Goal: Transaction & Acquisition: Purchase product/service

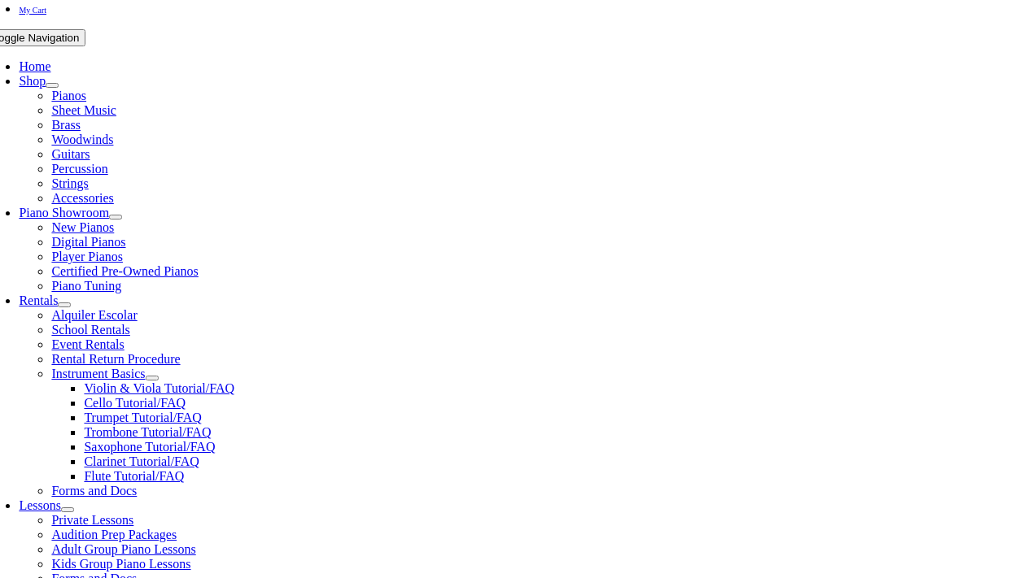
scroll to position [303, 0]
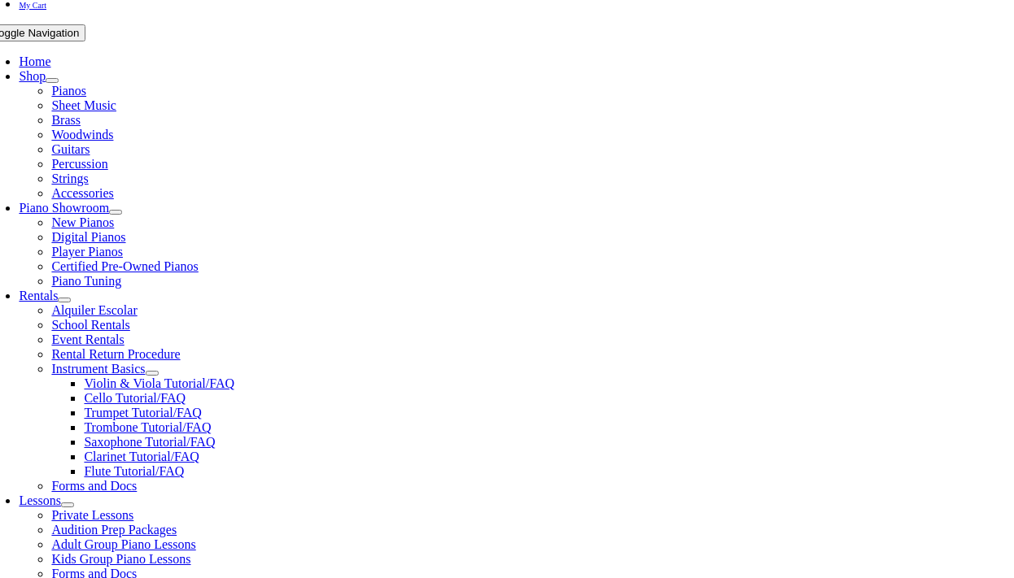
scroll to position [308, 0]
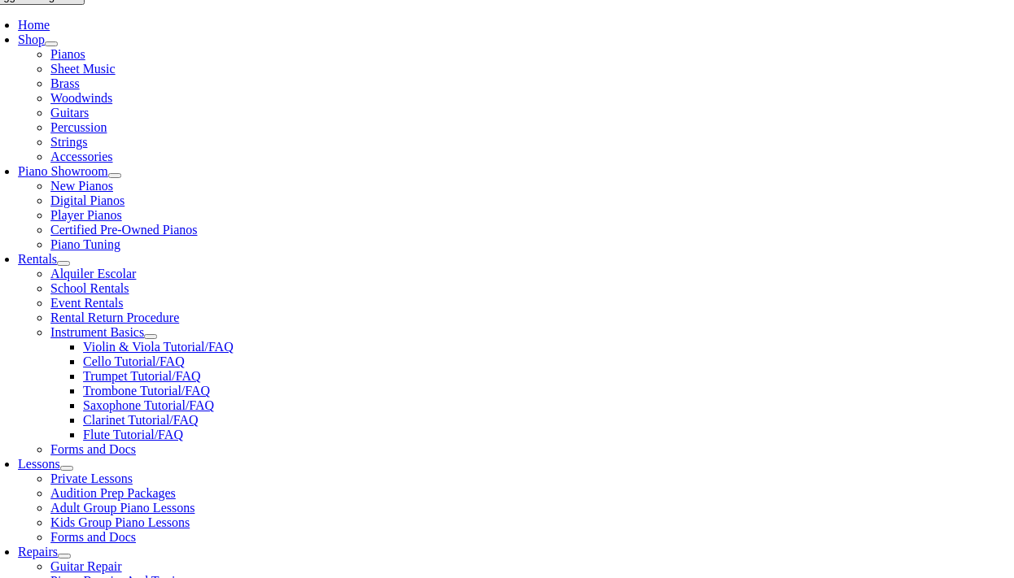
scroll to position [337, 0]
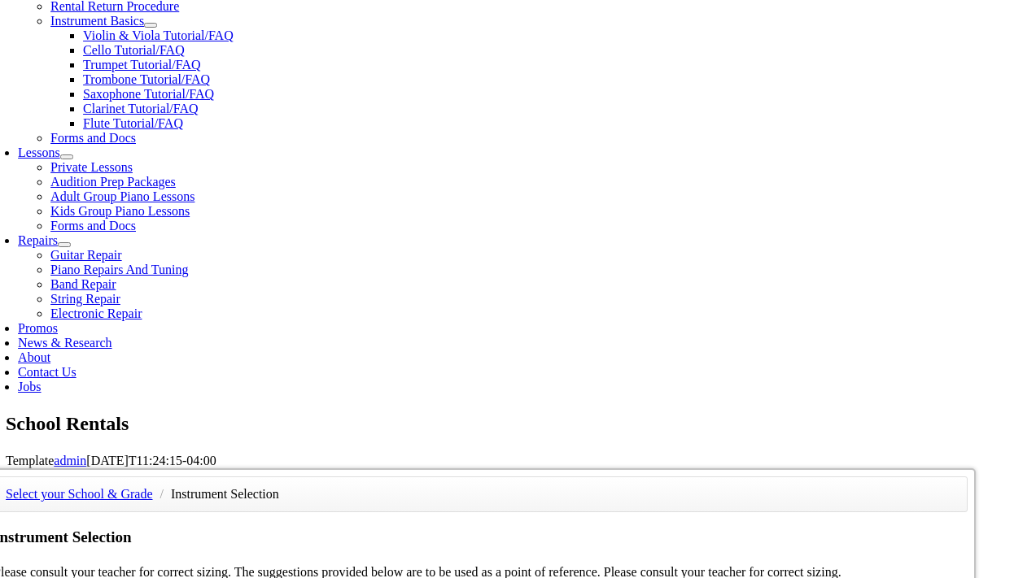
scroll to position [652, 0]
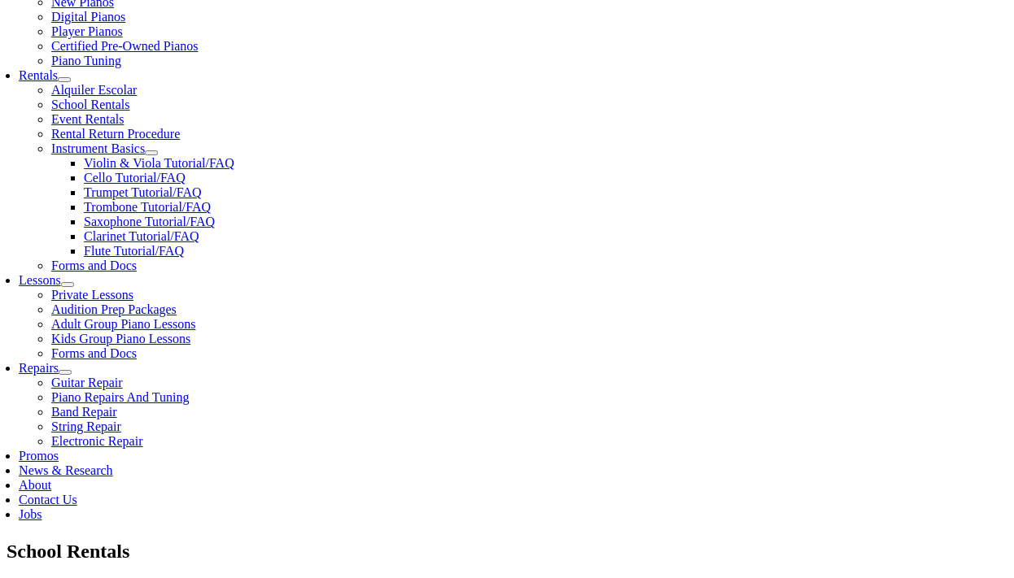
scroll to position [522, 0]
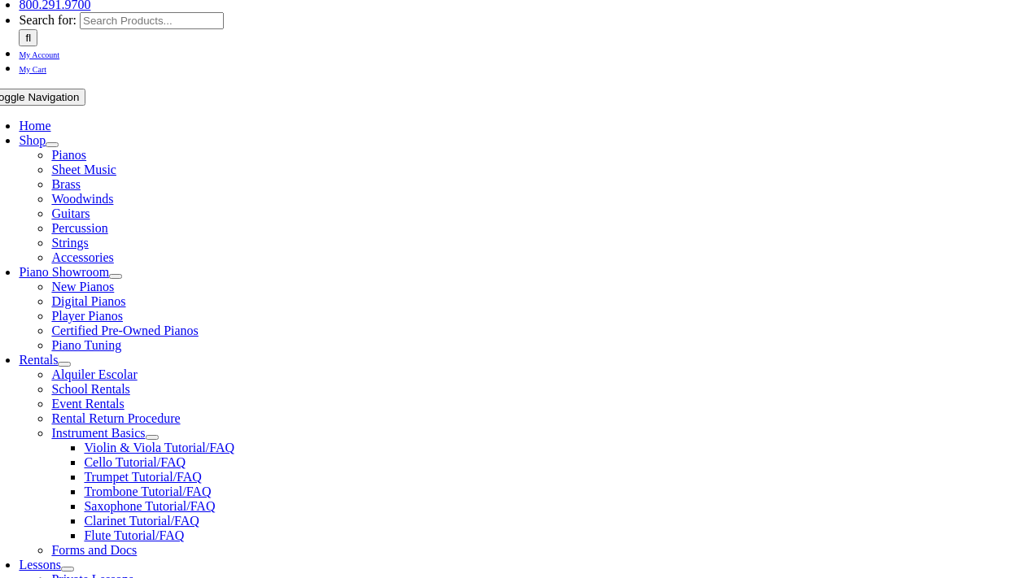
scroll to position [237, 0]
type input "1"
type input "Abigail"
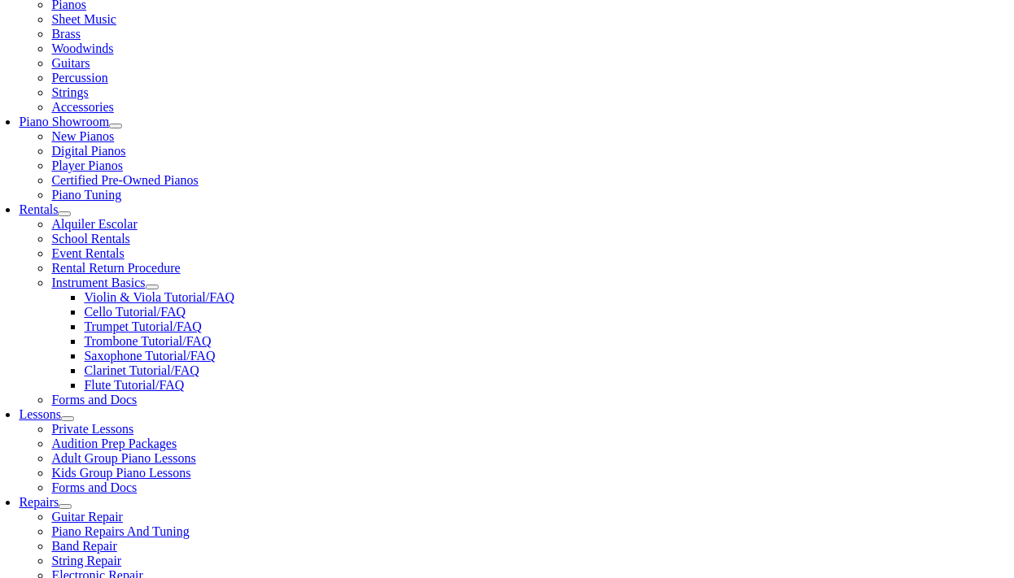
scroll to position [1, 0]
type input "Gemzik"
type input "22912682"
type input "12/12/1972"
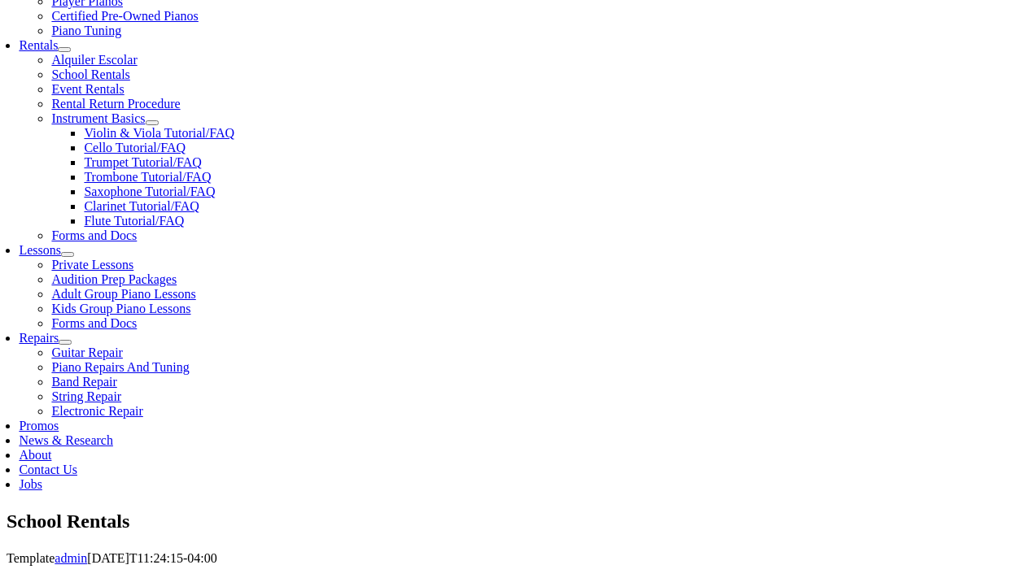
scroll to position [553, 0]
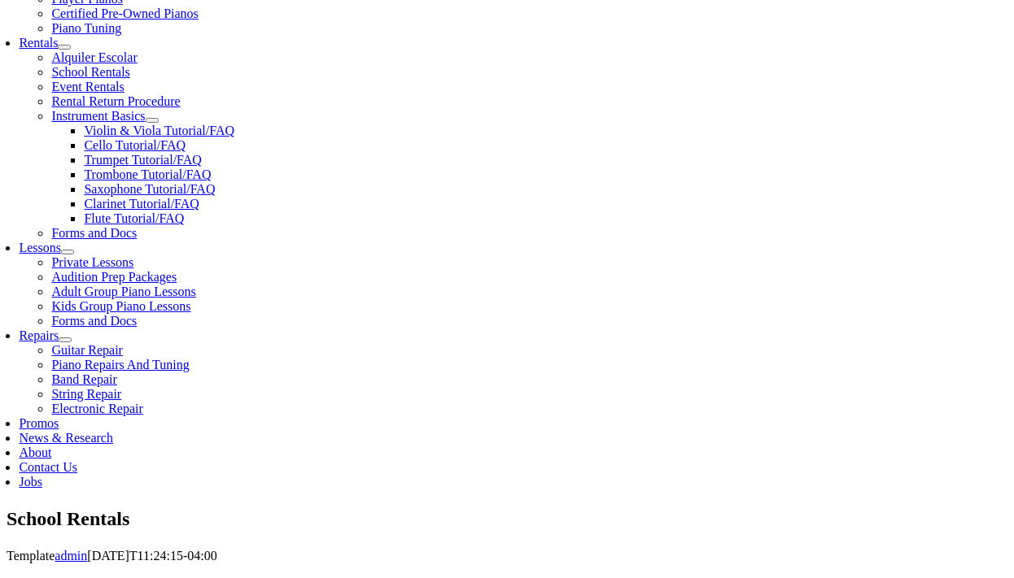
type input "6106307255"
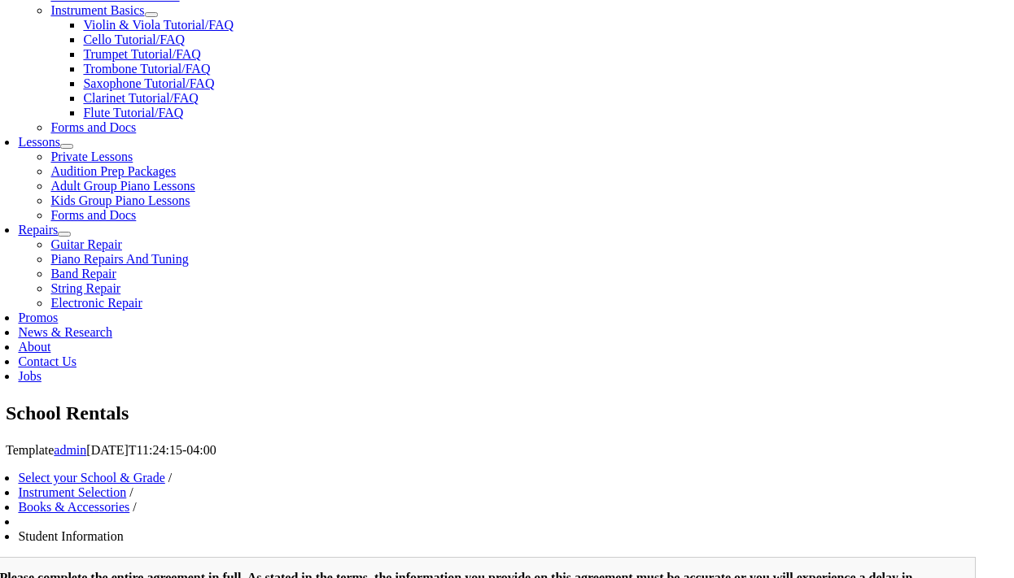
scroll to position [659, 0]
type input "6106307255"
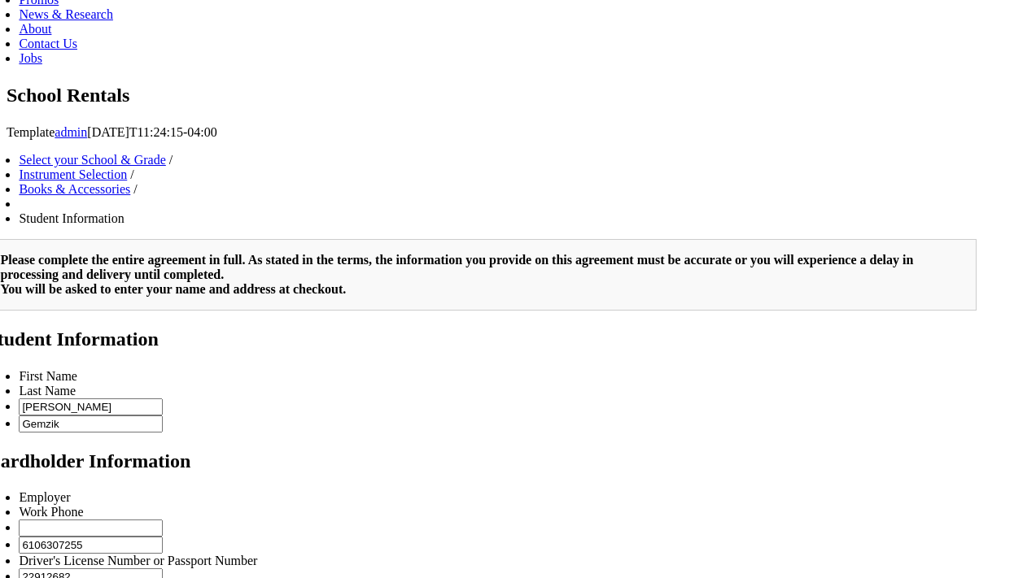
scroll to position [680, 0]
type input "2"
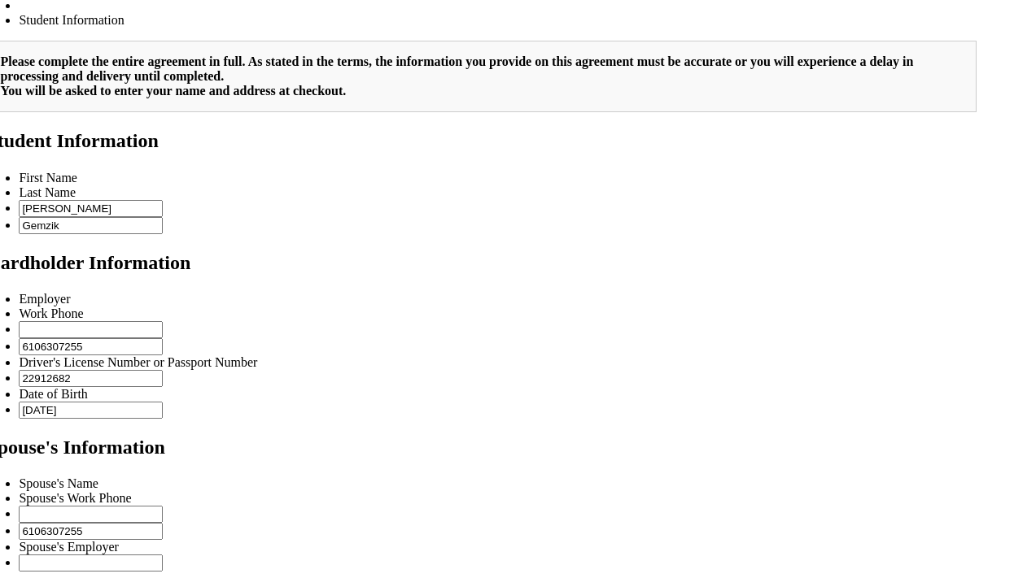
scroll to position [1194, 0]
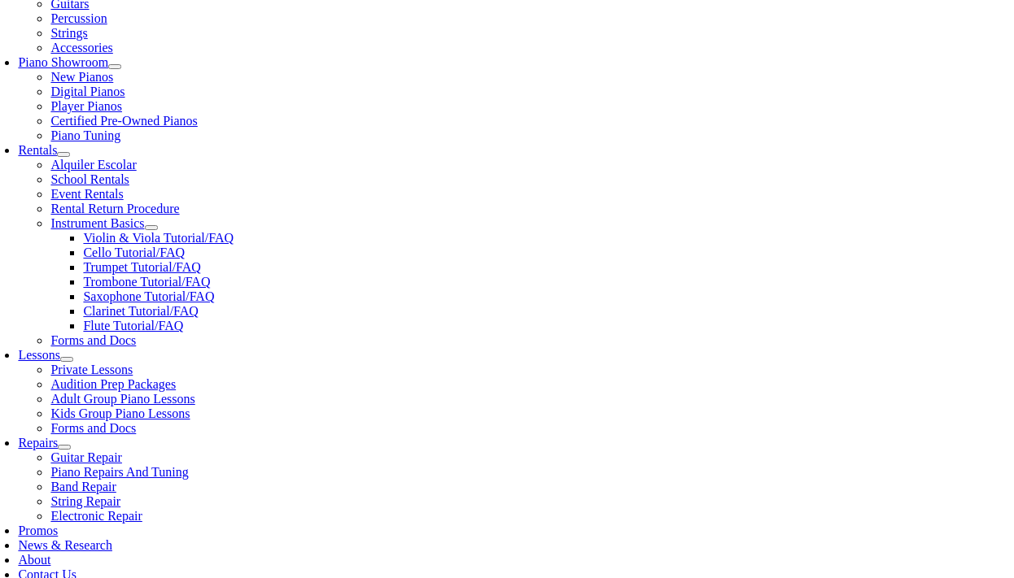
scroll to position [443, 0]
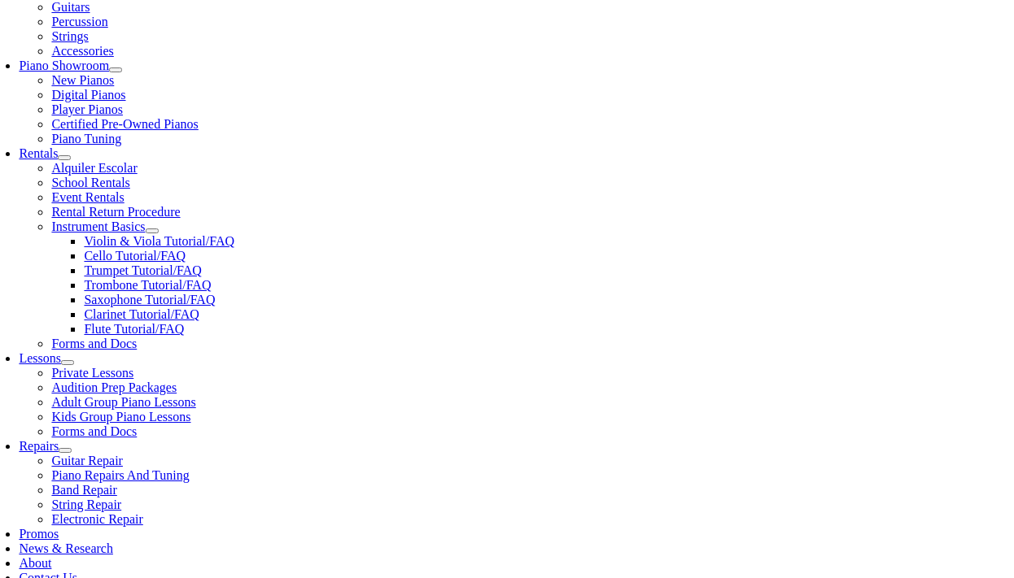
type input "t"
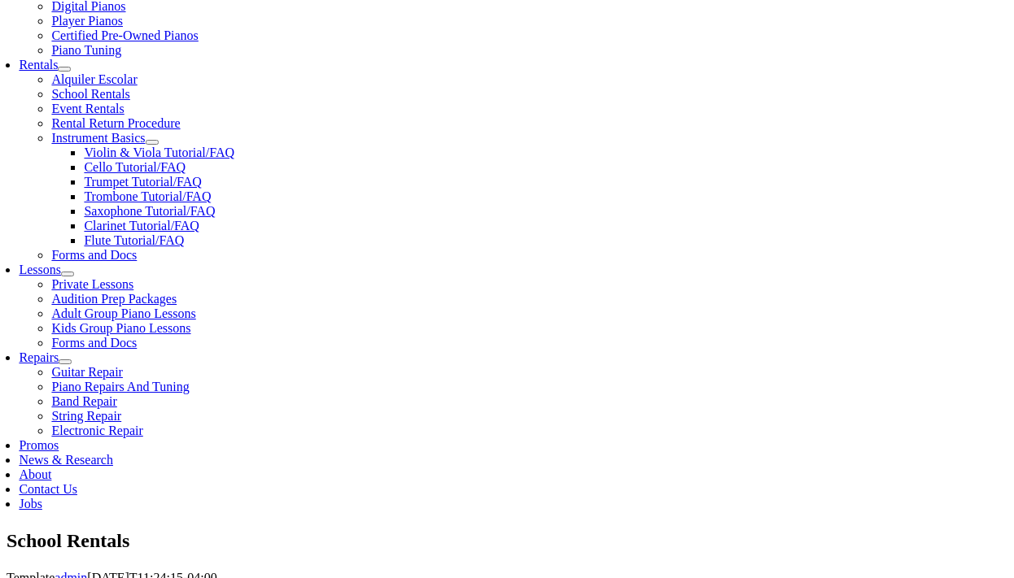
scroll to position [543, 0]
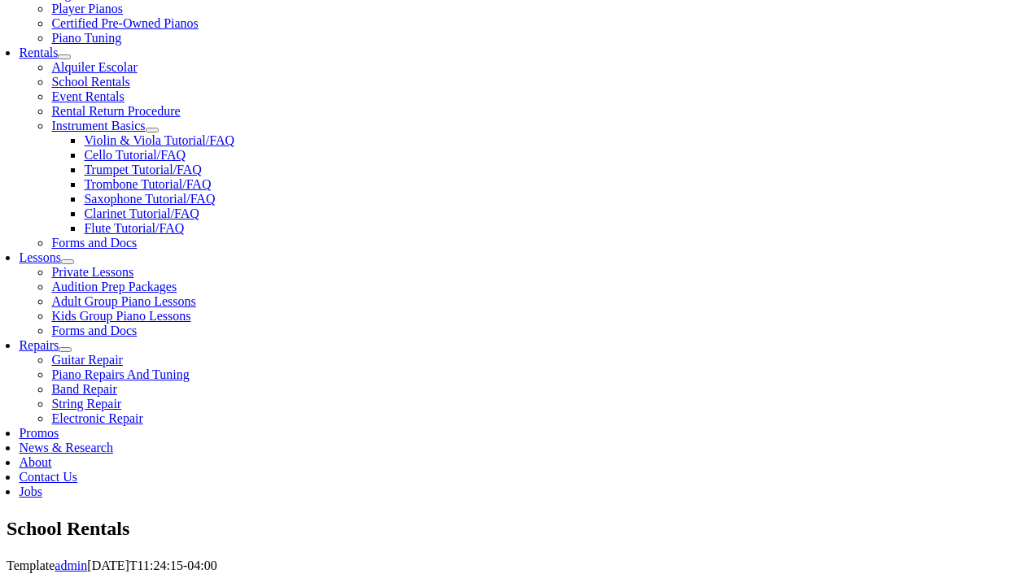
type input "veeva"
type input "Tracey Gemzik"
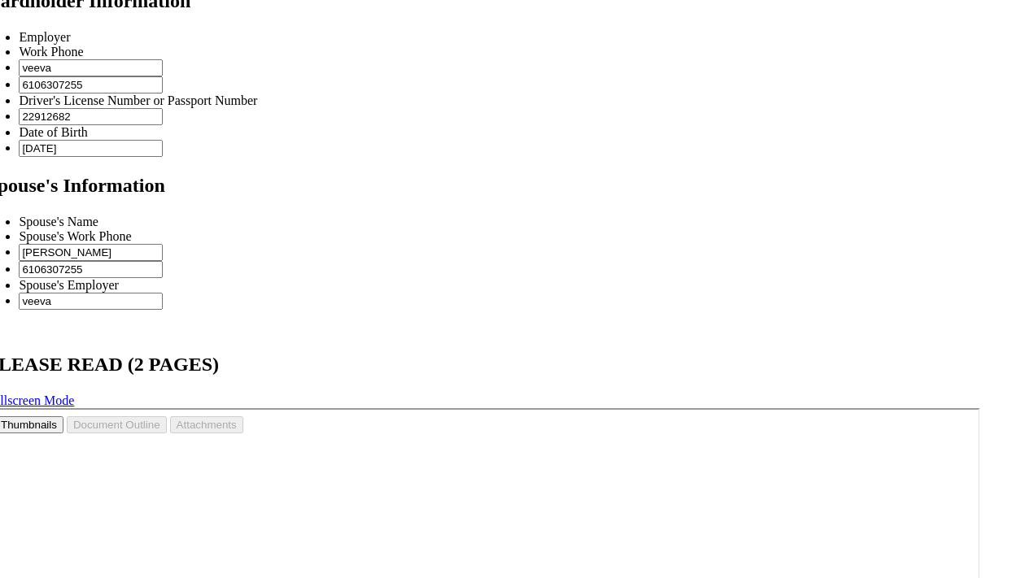
scroll to position [1437, 0]
type input "veeva"
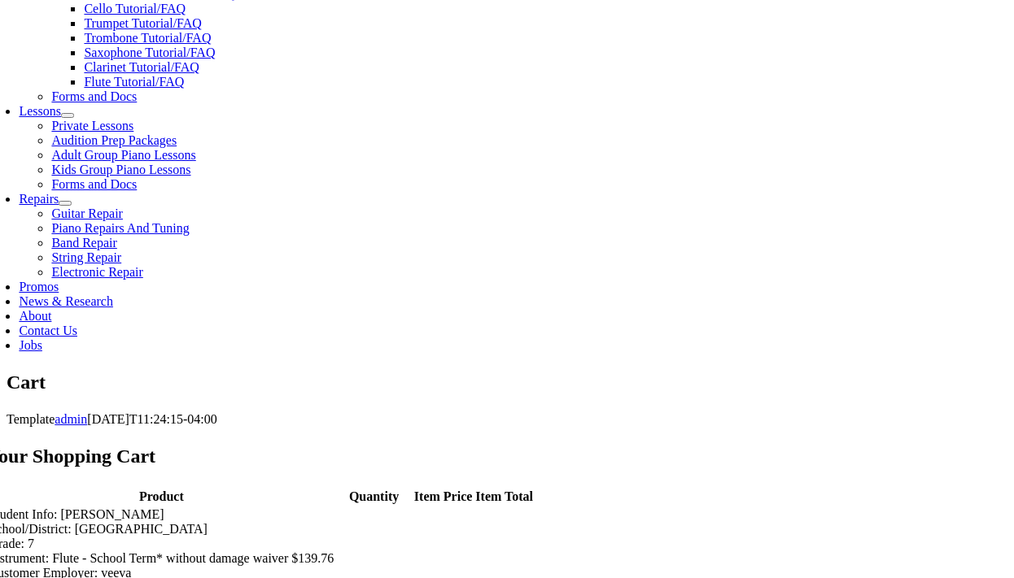
scroll to position [693, 0]
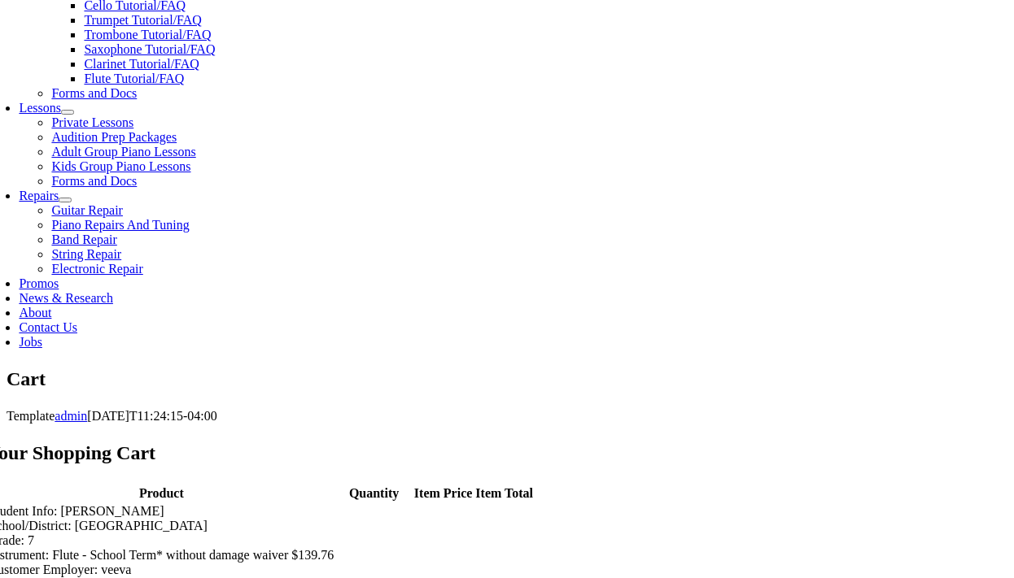
select select "PA"
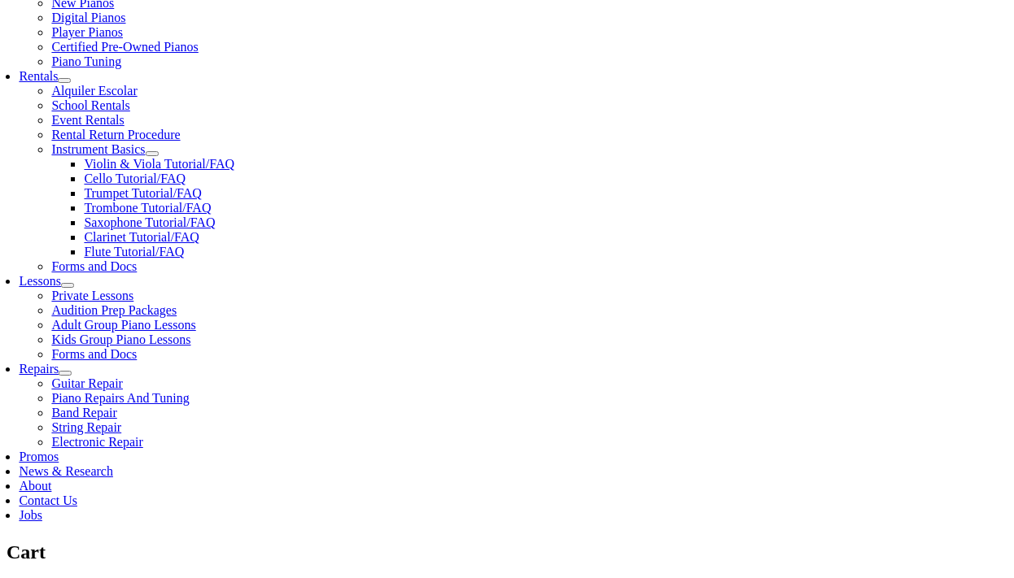
scroll to position [514, 0]
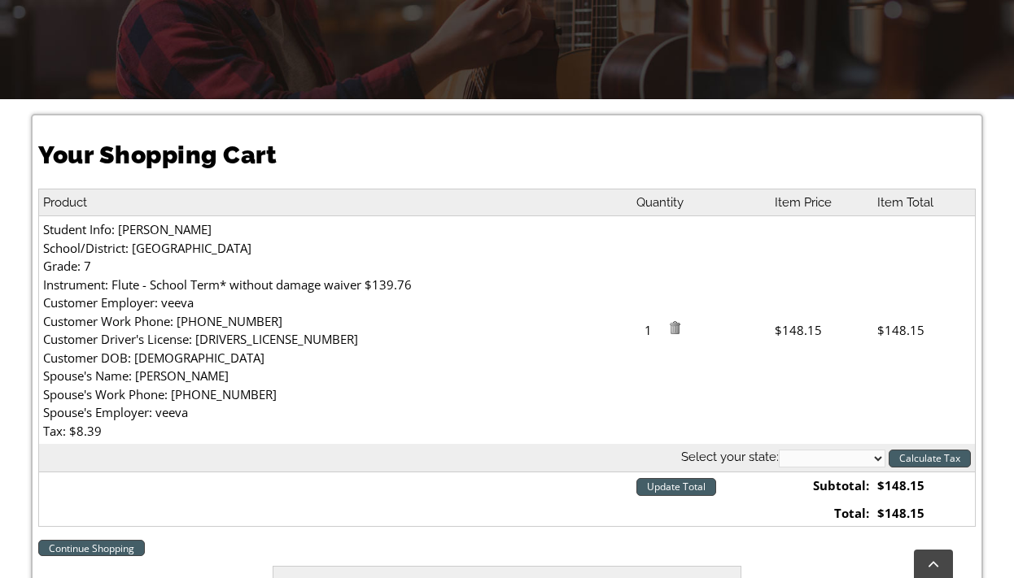
scroll to position [351, 0]
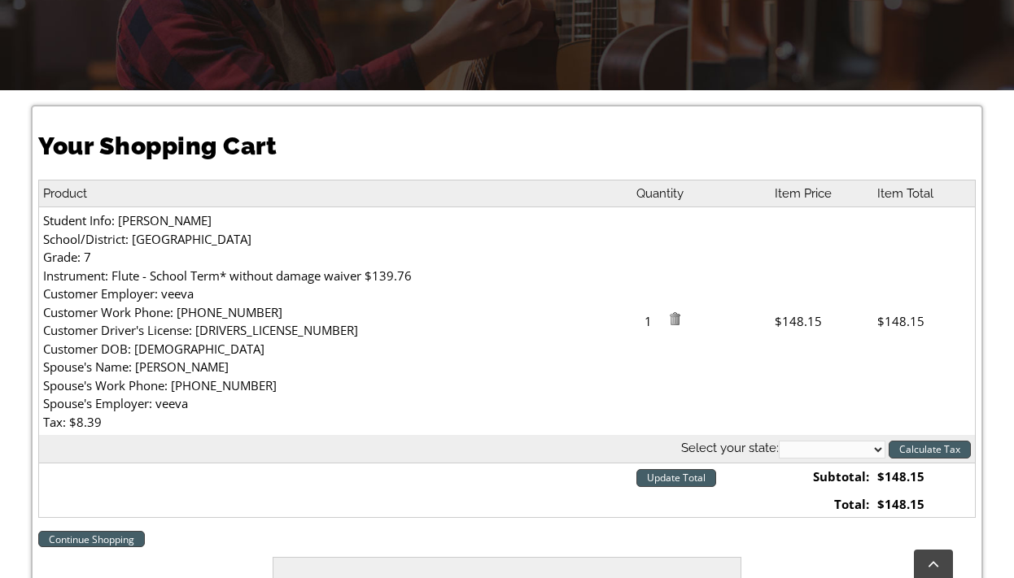
click at [671, 473] on input "Update Total" at bounding box center [676, 478] width 80 height 18
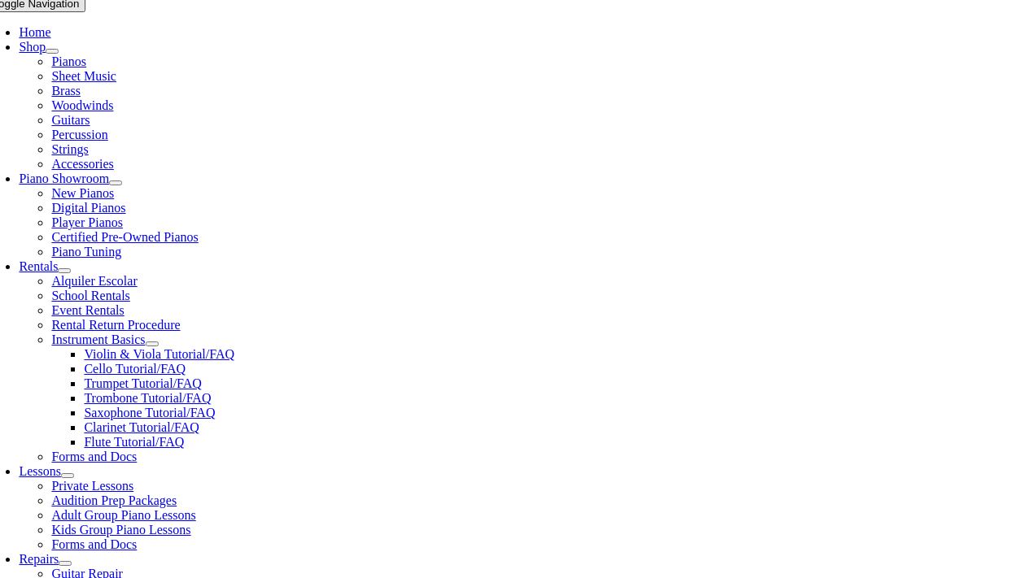
scroll to position [340, 0]
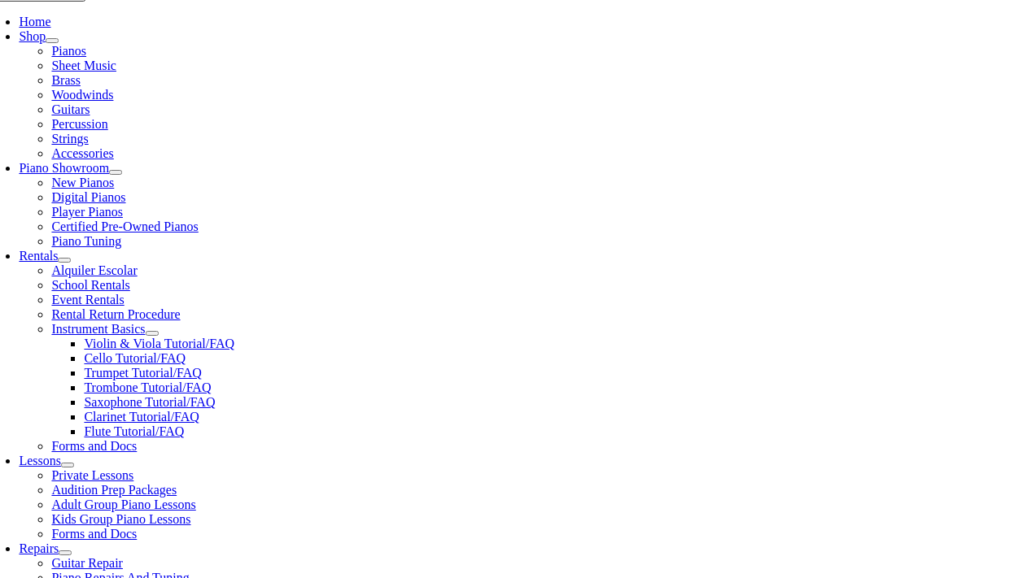
select select "PA"
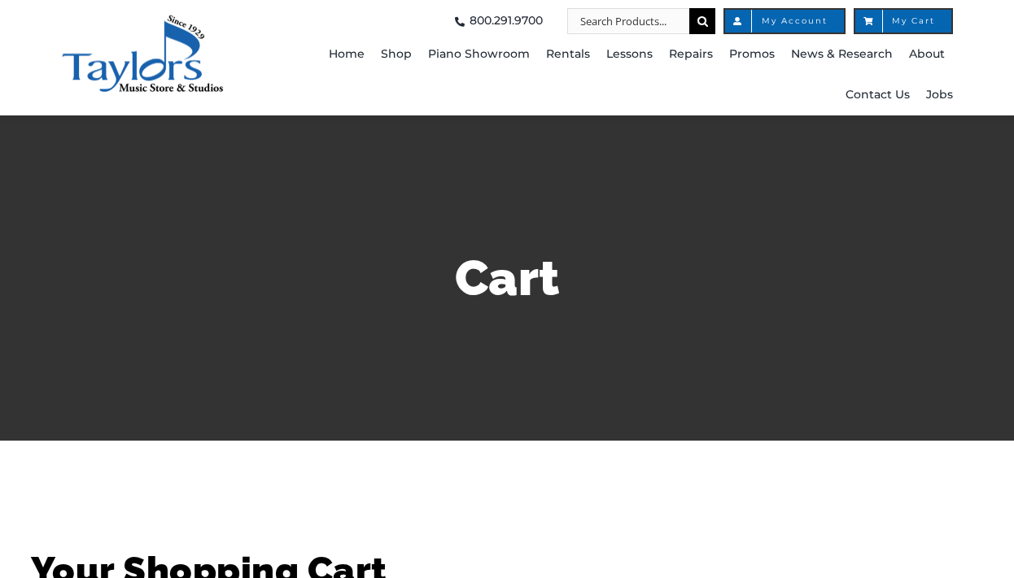
select select "PA"
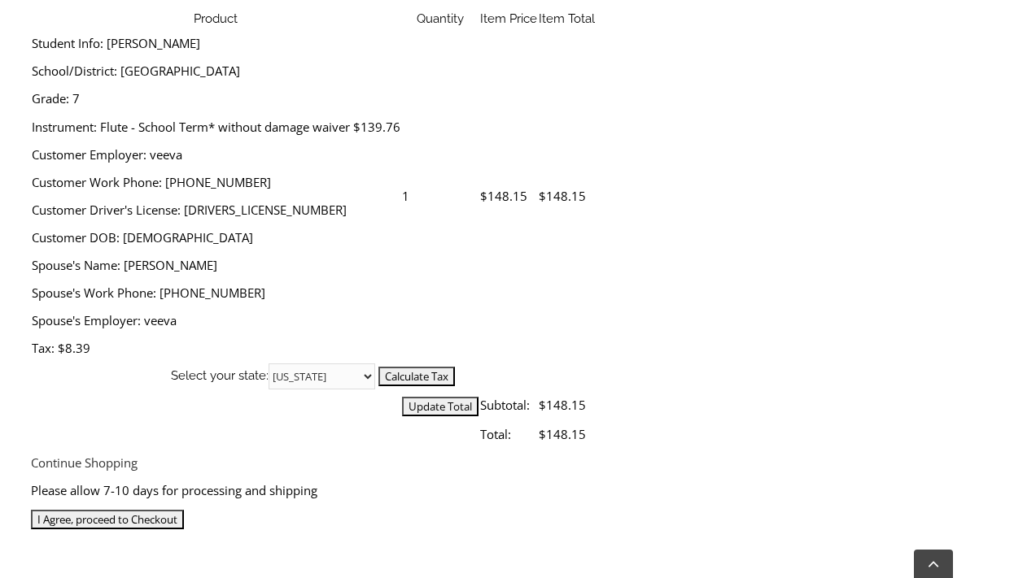
scroll to position [613, 0]
click at [184, 510] on input "I Agree, proceed to Checkout" at bounding box center [107, 520] width 153 height 20
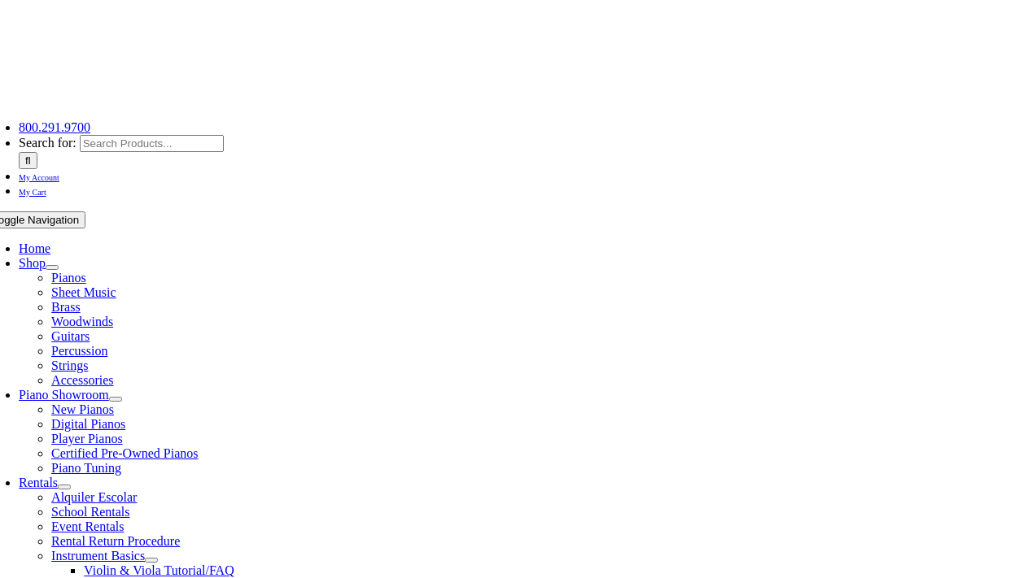
scroll to position [116, 0]
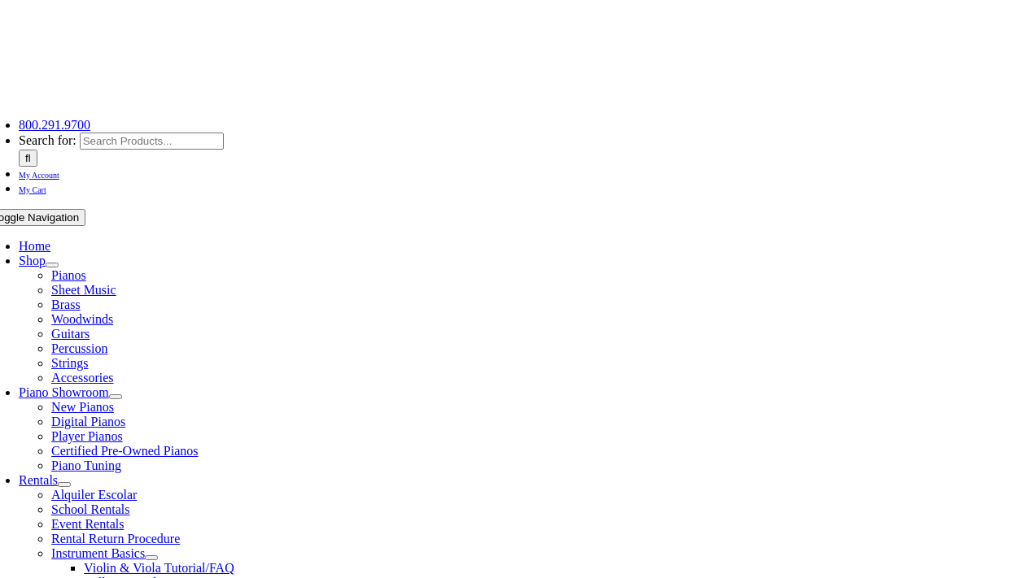
type input "[EMAIL_ADDRESS][DOMAIN_NAME]"
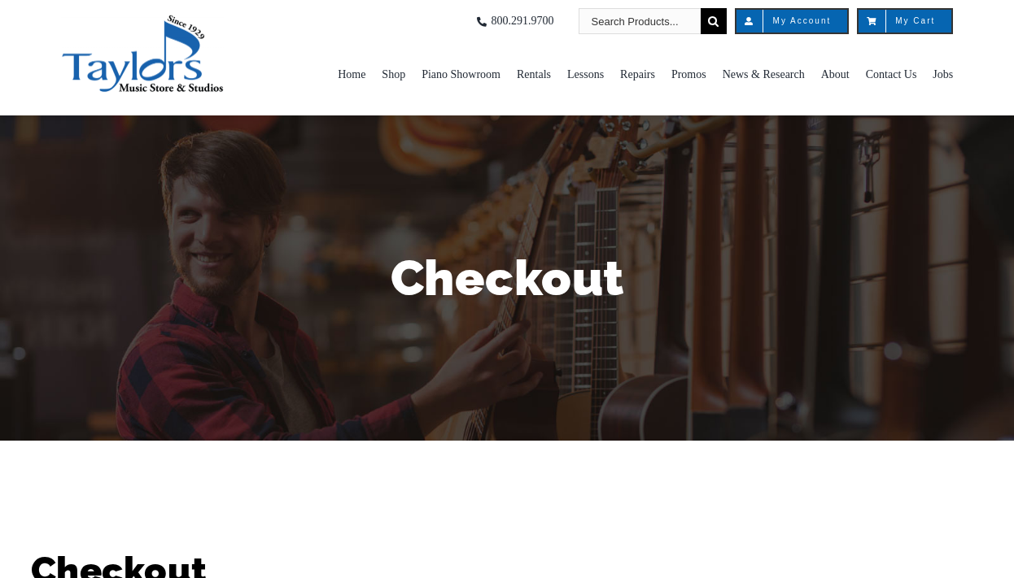
select select
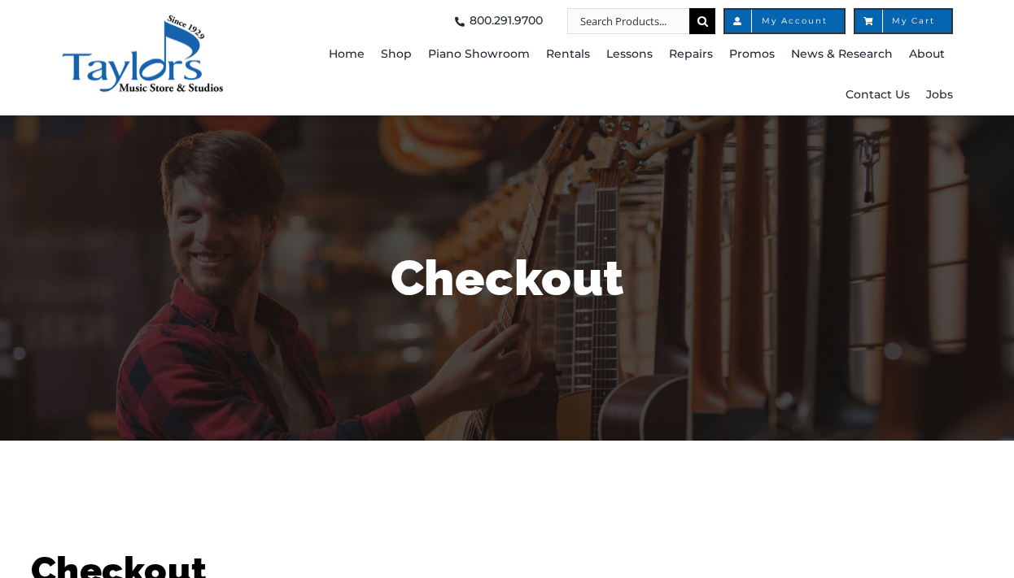
select select
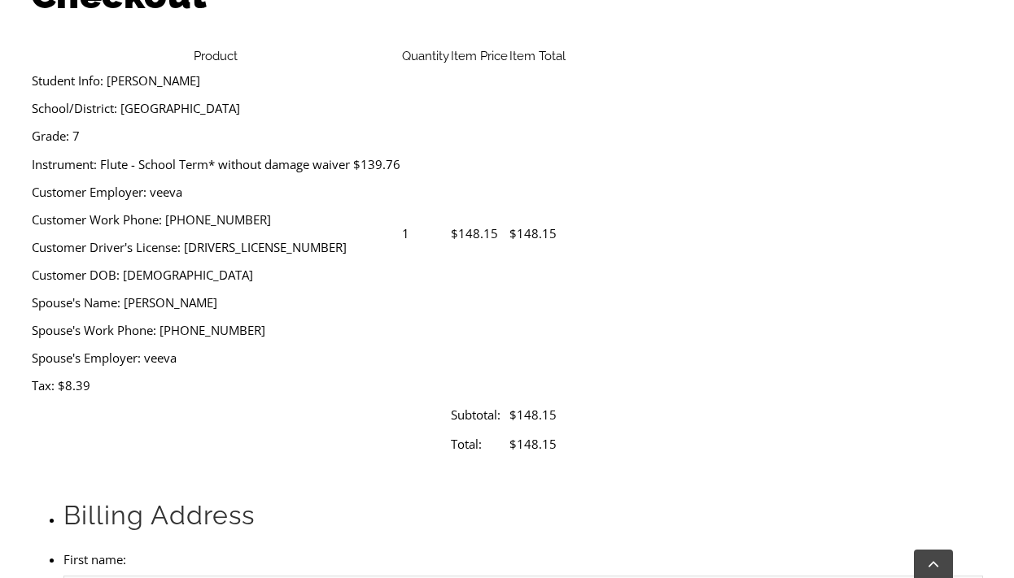
scroll to position [593, 0]
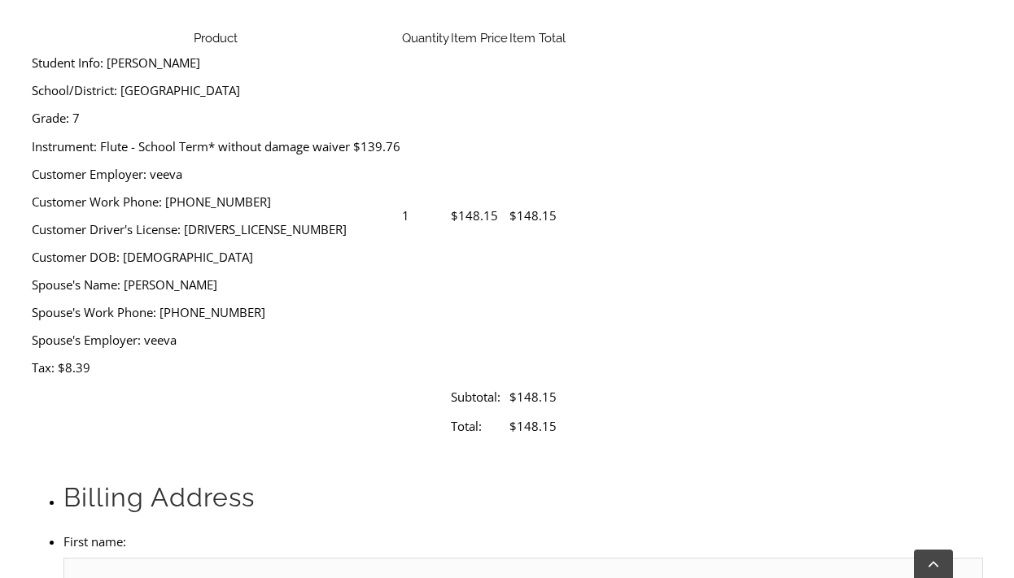
click at [255, 558] on input "First name:" at bounding box center [522, 571] width 919 height 26
type input "Tracey"
type input "Gemzik"
type input "1014 Clark Hill Drive"
type input "Norristown"
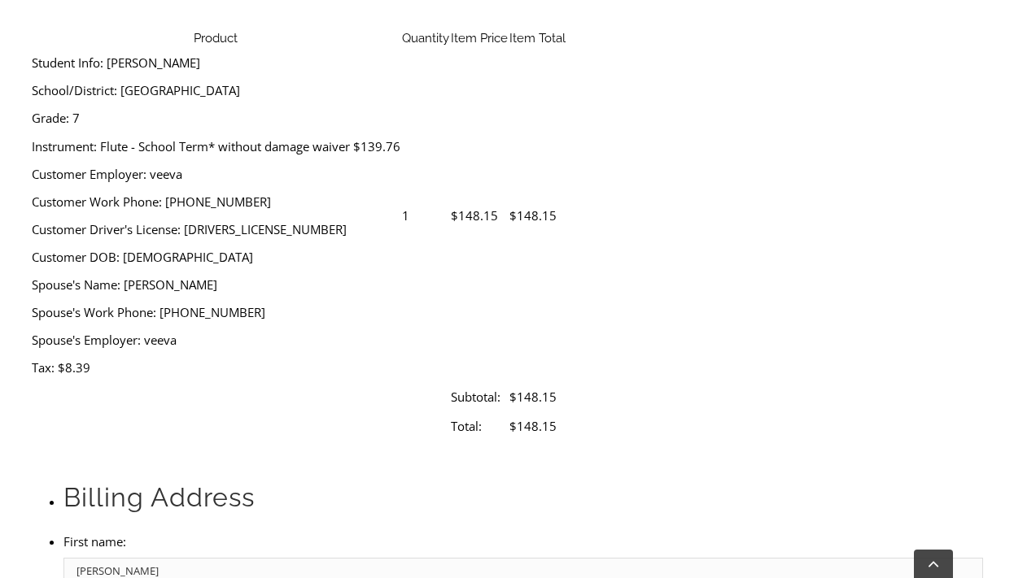
select select "PA"
type input "19403"
type input "6106307255"
select select "mastercard"
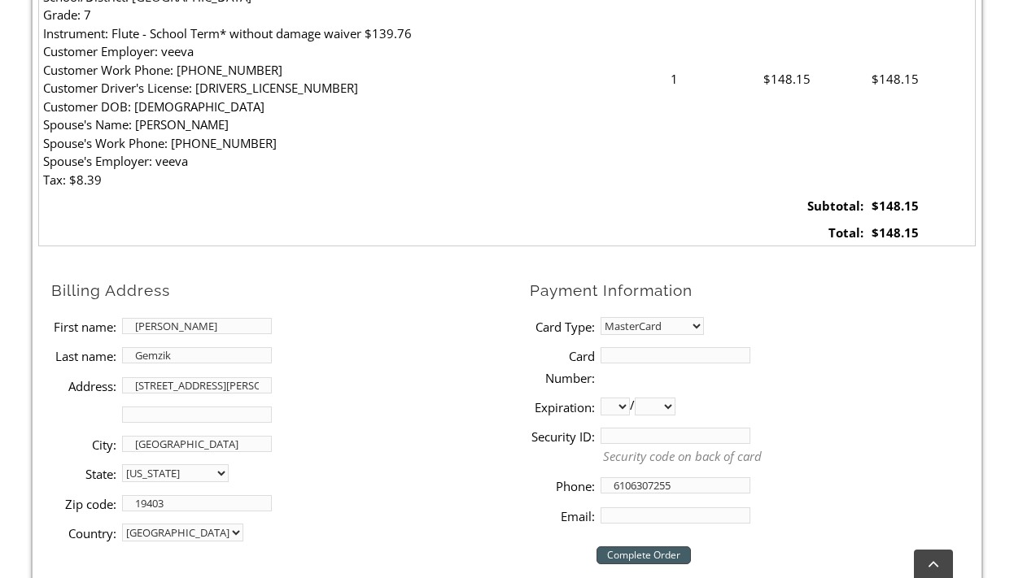
click at [644, 348] on input "Card Number:" at bounding box center [675, 355] width 150 height 16
type input "4"
type input "5122300240906830"
select select "11"
select select "2028"
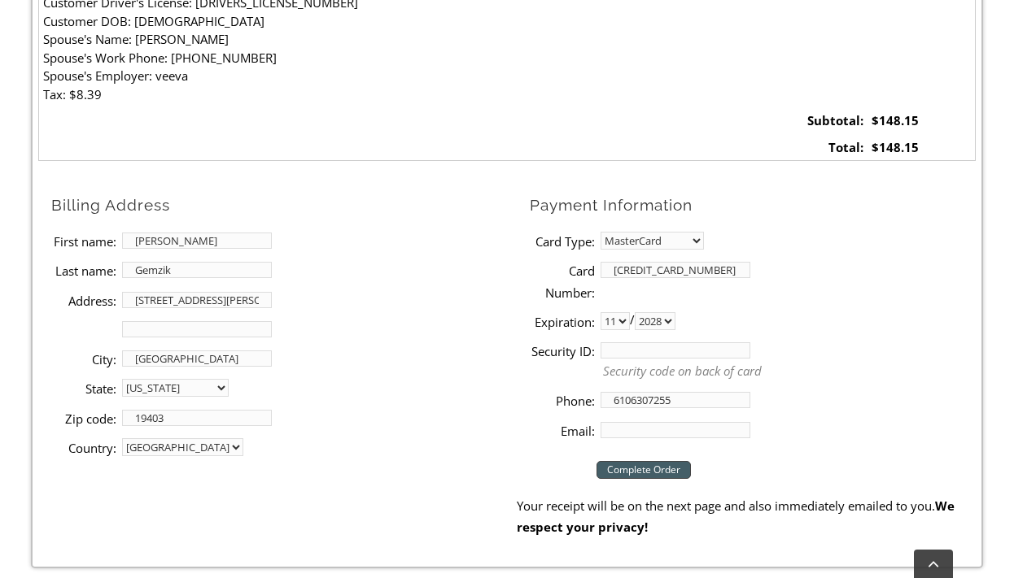
scroll to position [679, 0]
type input "374"
click at [678, 426] on input "Email:" at bounding box center [675, 429] width 150 height 16
type input "[EMAIL_ADDRESS][DOMAIN_NAME]"
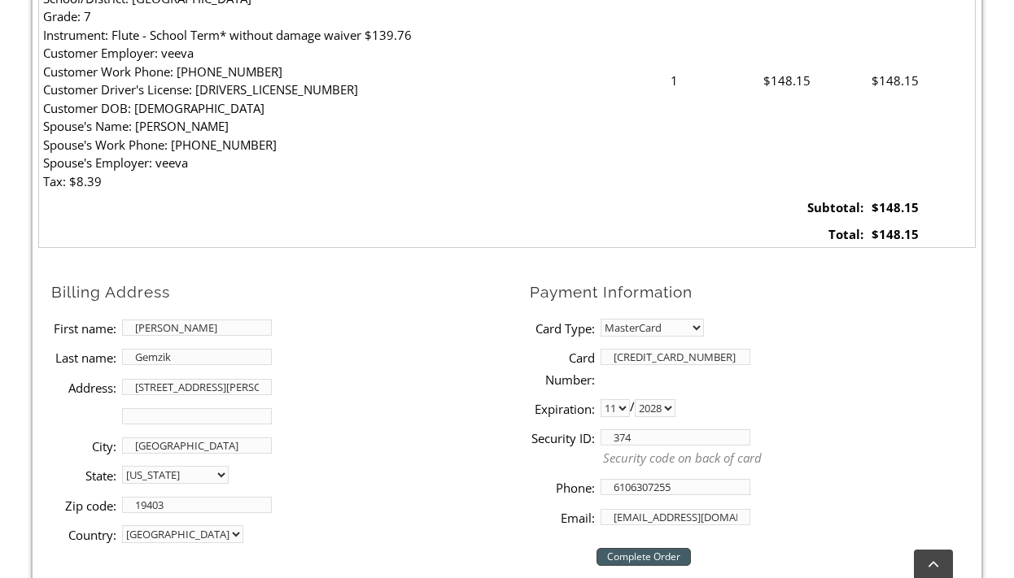
scroll to position [609, 0]
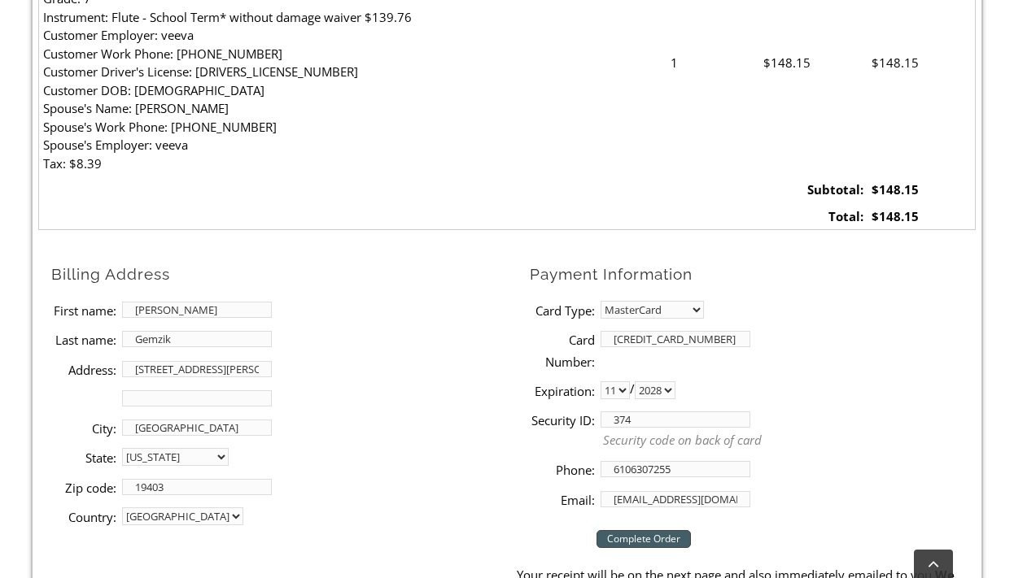
click at [661, 532] on input "Complete Order" at bounding box center [643, 539] width 94 height 18
